Goal: Task Accomplishment & Management: Use online tool/utility

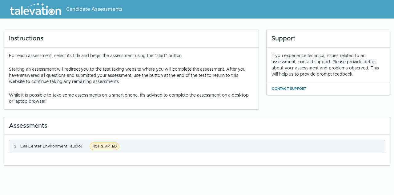
click at [50, 145] on span "Call Center Environment [audio]" at bounding box center [51, 145] width 62 height 5
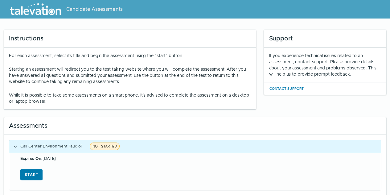
scroll to position [11, 0]
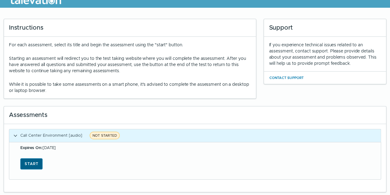
click at [32, 165] on button "Start" at bounding box center [31, 163] width 22 height 11
